Goal: Navigation & Orientation: Find specific page/section

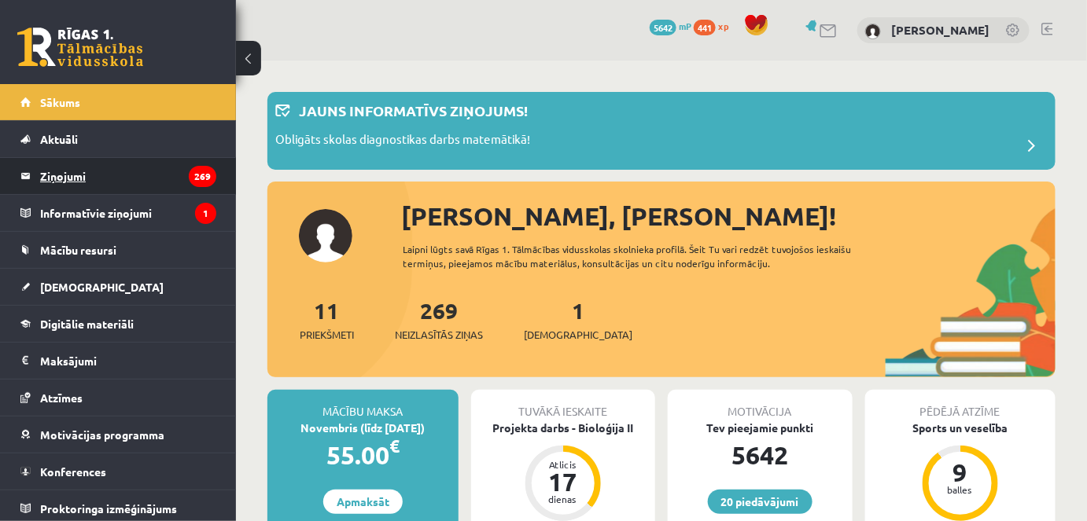
click at [113, 175] on legend "Ziņojumi 269" at bounding box center [128, 176] width 176 height 36
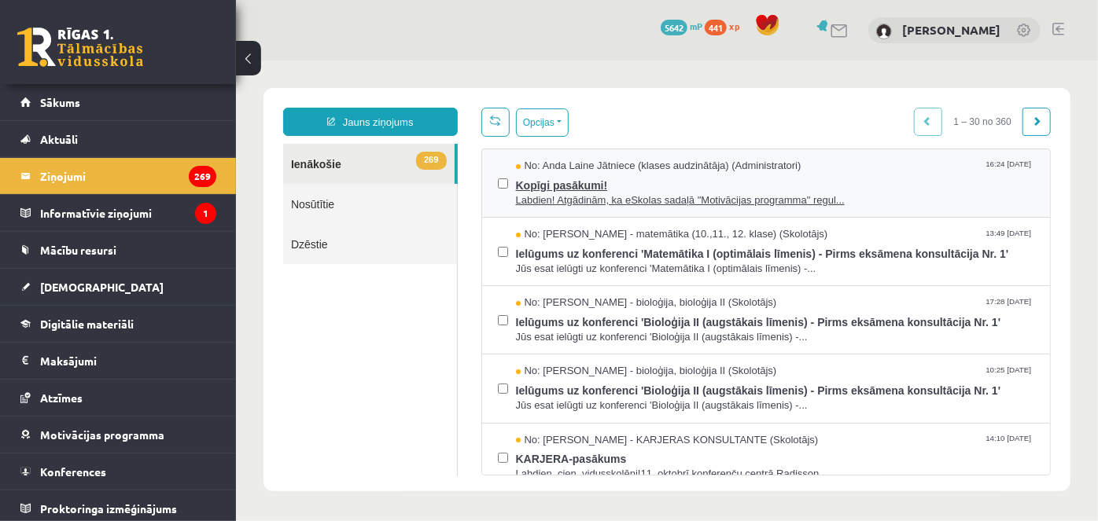
click at [616, 193] on span "Labdien! Atgādinām, ka eSkolas sadaļā "Motivācijas programma" regul..." at bounding box center [774, 200] width 519 height 15
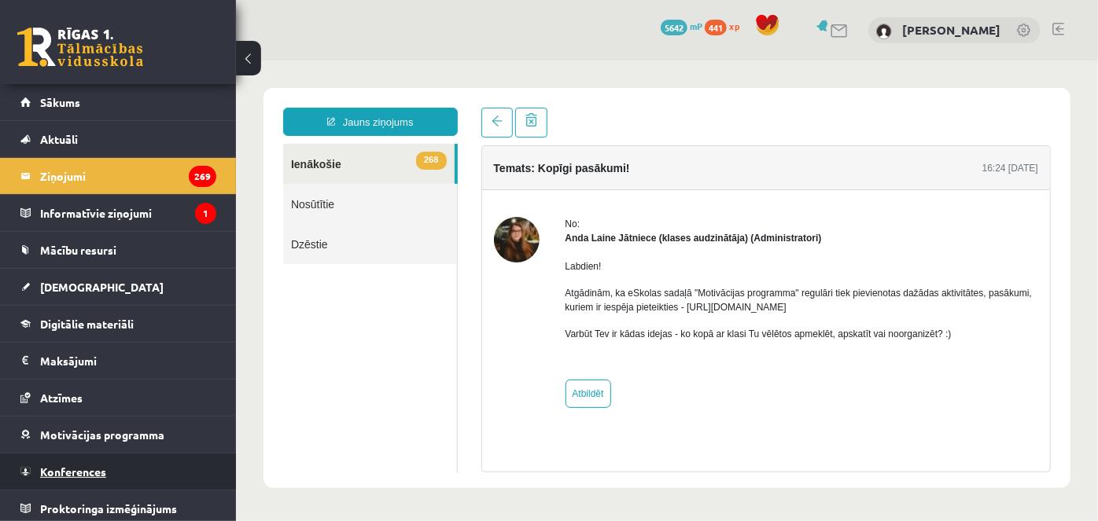
click at [52, 465] on span "Konferences" at bounding box center [73, 472] width 66 height 14
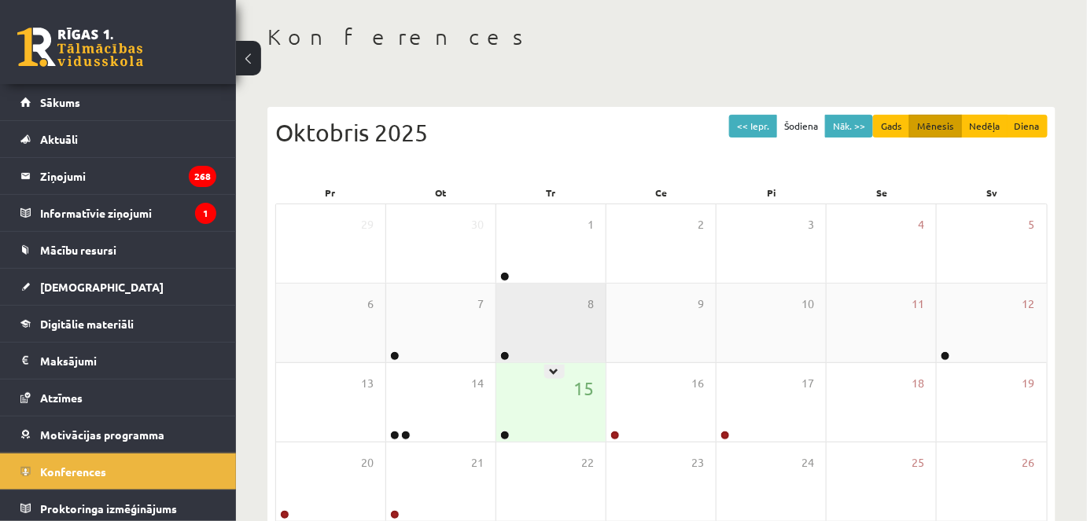
scroll to position [71, 0]
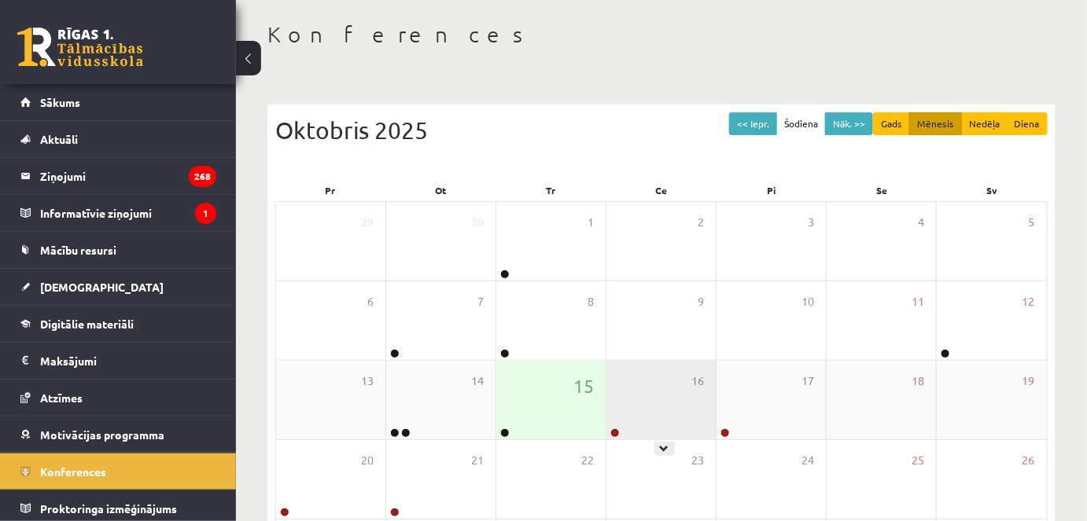
click at [715, 409] on div "16" at bounding box center [660, 400] width 109 height 79
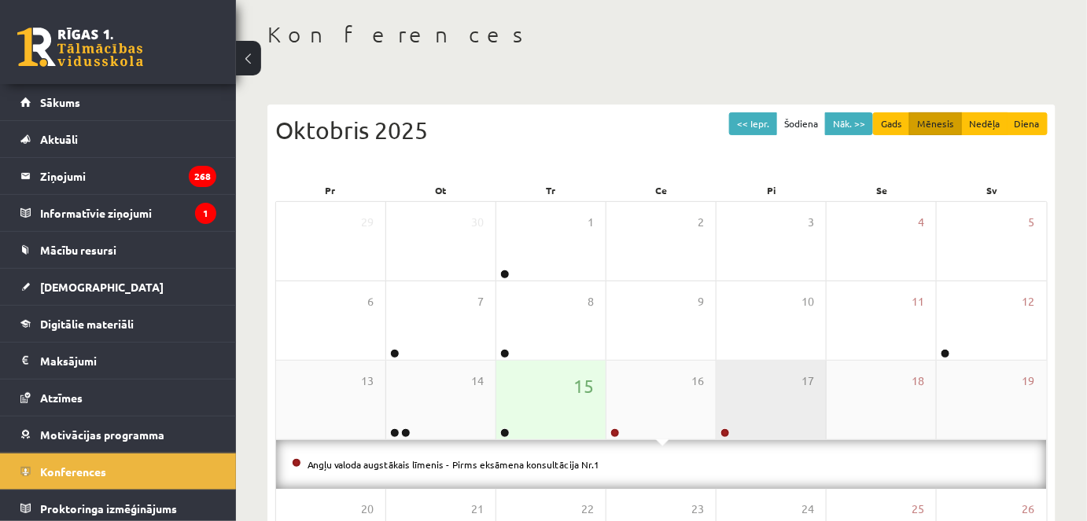
click at [746, 401] on div "17" at bounding box center [770, 400] width 109 height 79
